Goal: Information Seeking & Learning: Learn about a topic

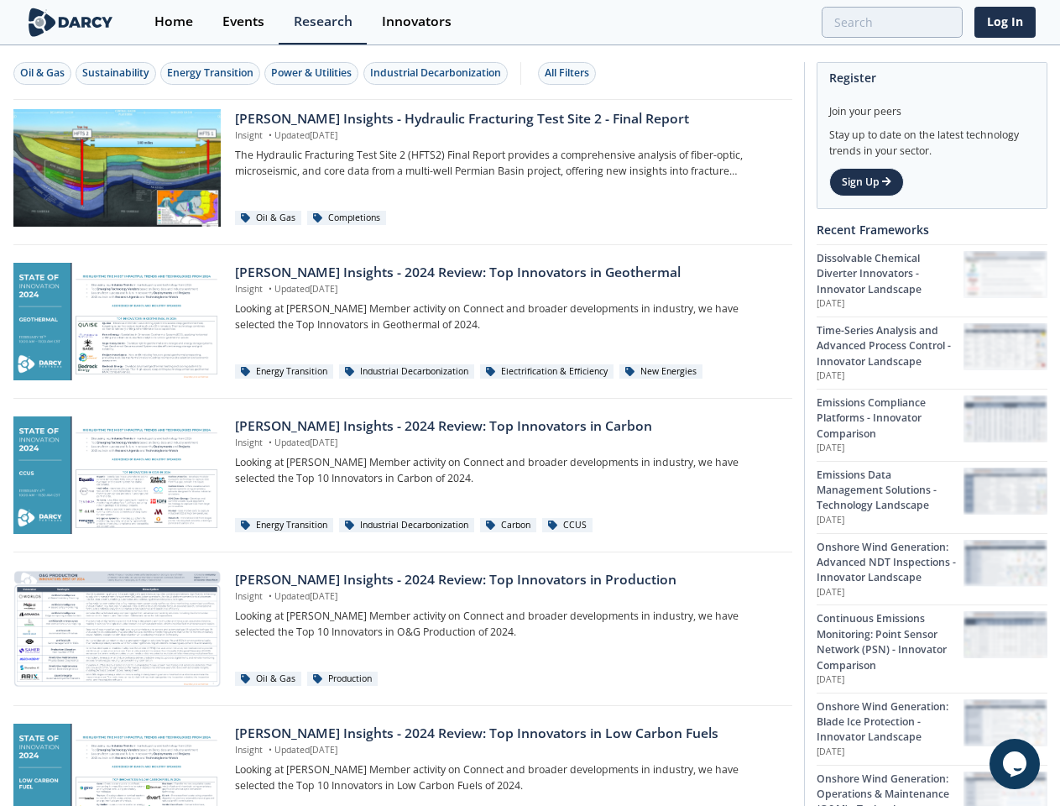
click at [43, 73] on div "Oil & Gas" at bounding box center [42, 72] width 44 height 15
click at [117, 73] on div "Sustainability" at bounding box center [115, 72] width 67 height 15
click at [212, 73] on div "Energy Transition" at bounding box center [210, 72] width 86 height 15
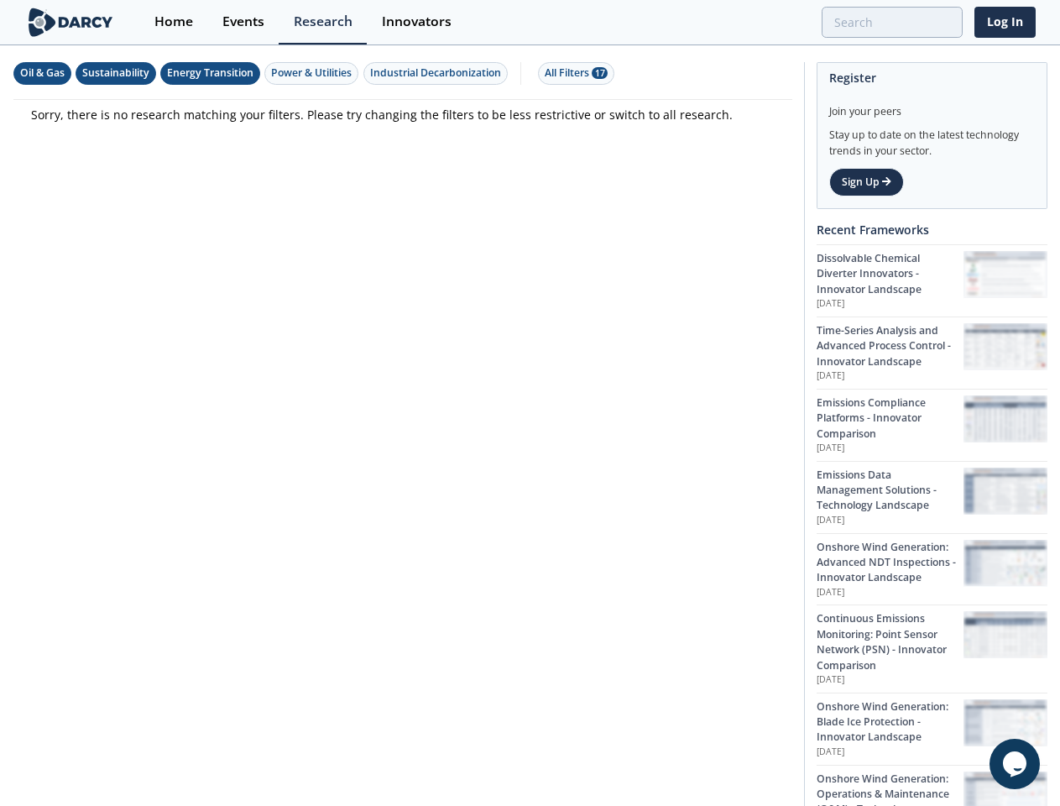
click at [314, 73] on div "Power & Utilities" at bounding box center [311, 72] width 81 height 15
click at [438, 73] on div "Industrial Decarbonization" at bounding box center [435, 72] width 131 height 15
